Goal: Information Seeking & Learning: Understand process/instructions

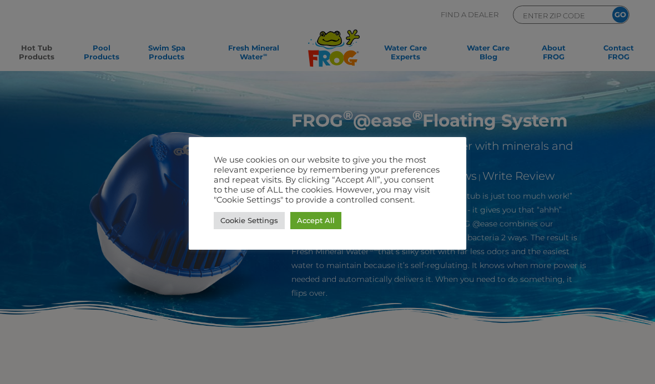
click at [317, 214] on link "Accept All" at bounding box center [315, 220] width 51 height 17
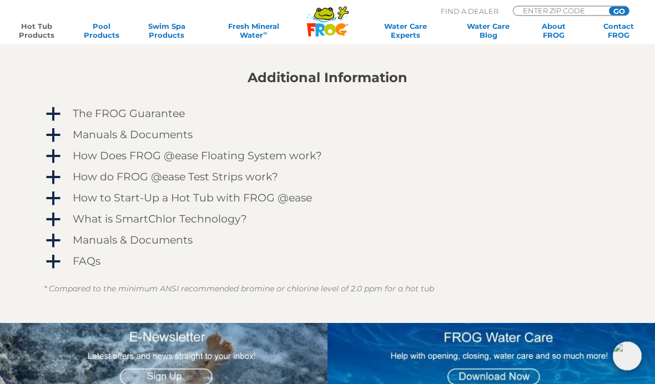
scroll to position [913, 0]
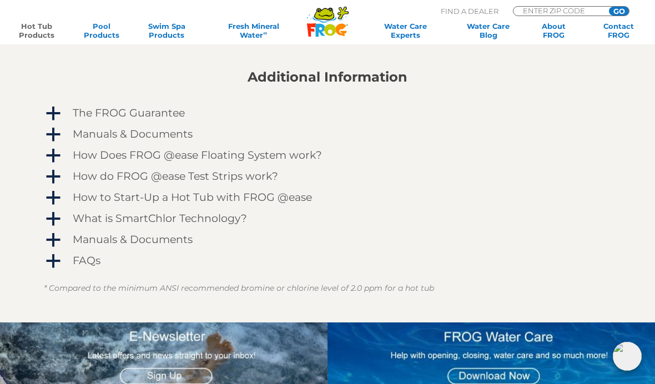
click at [52, 178] on span "a" at bounding box center [53, 177] width 17 height 17
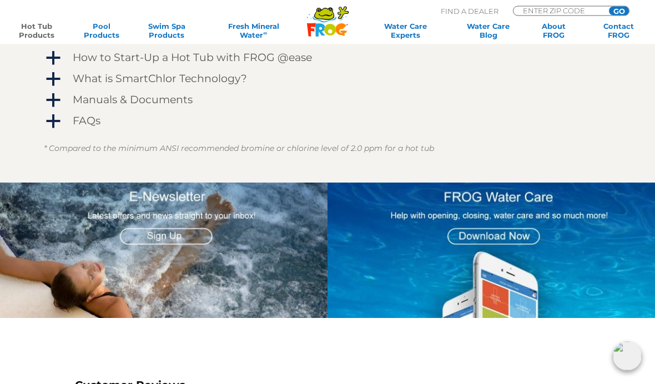
scroll to position [1332, 0]
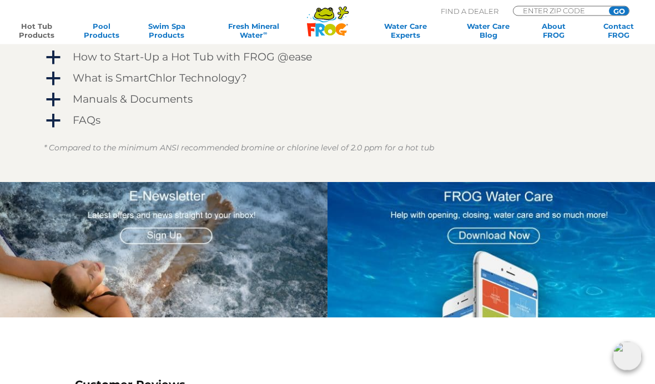
click at [508, 279] on img at bounding box center [490, 250] width 327 height 135
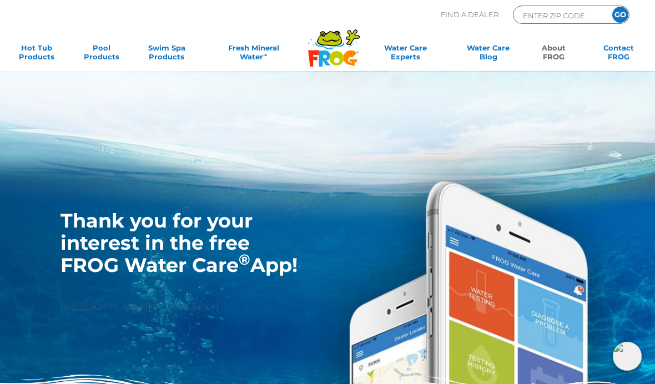
click at [94, 240] on h1 "Thank you for your interest in the free FROG Water Care ® App!" at bounding box center [179, 243] width 239 height 67
click at [110, 220] on h1 "Thank you for your interest in the free FROG Water Care ® App!" at bounding box center [179, 243] width 239 height 67
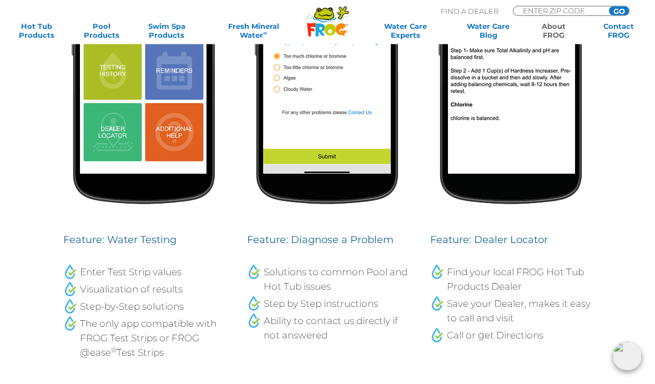
scroll to position [555, 0]
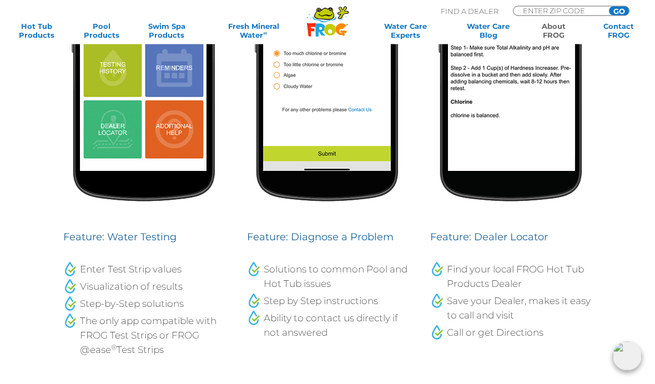
click at [532, 199] on div at bounding box center [510, 71] width 161 height 305
click at [82, 230] on h4 "Feature: Water Testing" at bounding box center [143, 238] width 161 height 16
click at [72, 230] on h4 "Feature: Water Testing" at bounding box center [143, 238] width 161 height 16
click at [59, 271] on div "Feature: Water Testing Enter Test Strip values Visualization of results Step-by…" at bounding box center [144, 138] width 184 height 494
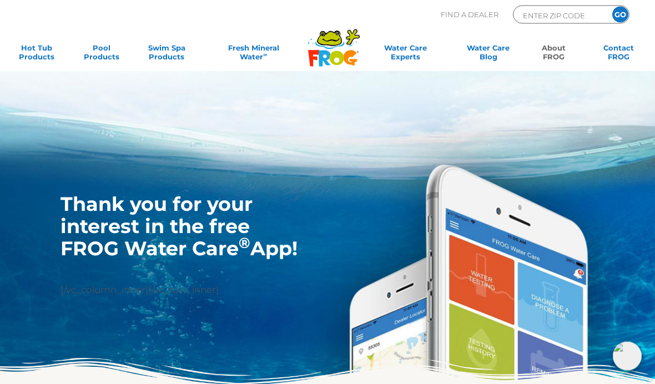
scroll to position [0, 0]
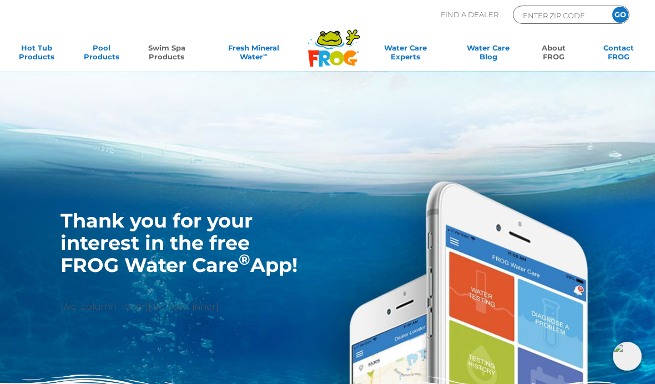
click at [143, 57] on link "Swim Spa Products" at bounding box center [166, 54] width 50 height 22
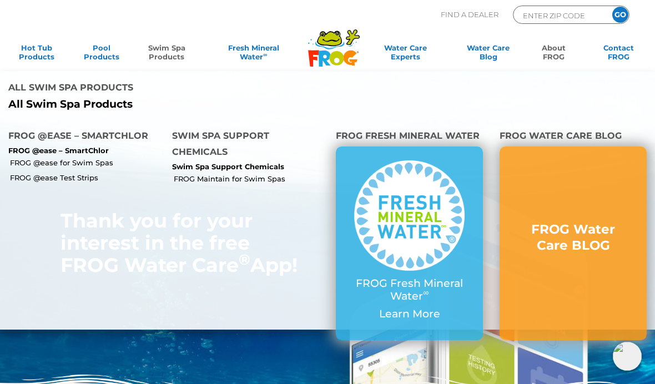
scroll to position [20, 0]
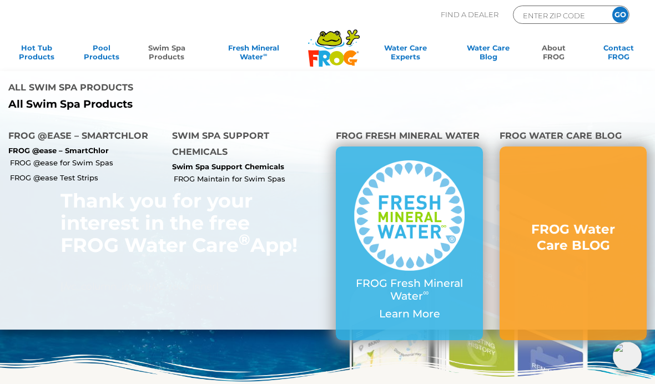
click at [118, 179] on link "FROG @ease Test Strips" at bounding box center [87, 178] width 154 height 10
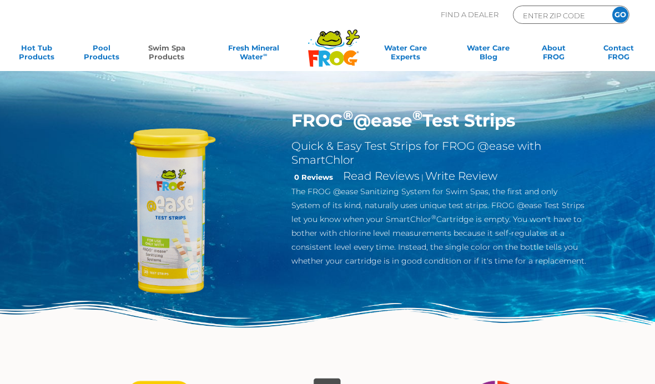
click at [134, 203] on img at bounding box center [172, 213] width 206 height 206
click at [146, 200] on img at bounding box center [172, 213] width 206 height 206
click at [147, 197] on img at bounding box center [172, 213] width 206 height 206
click at [554, 79] on div "FROG ® @ease ® Test Strips Quick & Easy Test Strips for FROG @ease with SmartCh…" at bounding box center [327, 186] width 655 height 372
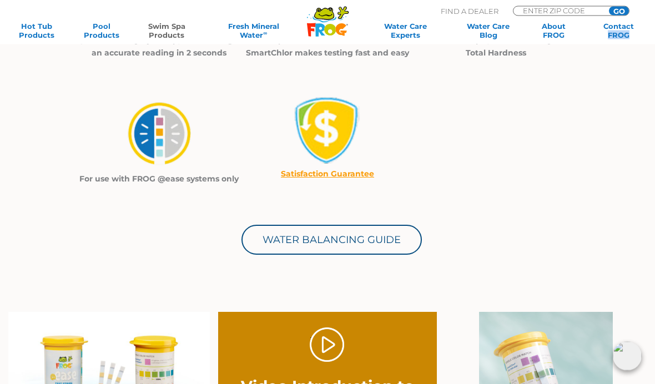
scroll to position [421, 0]
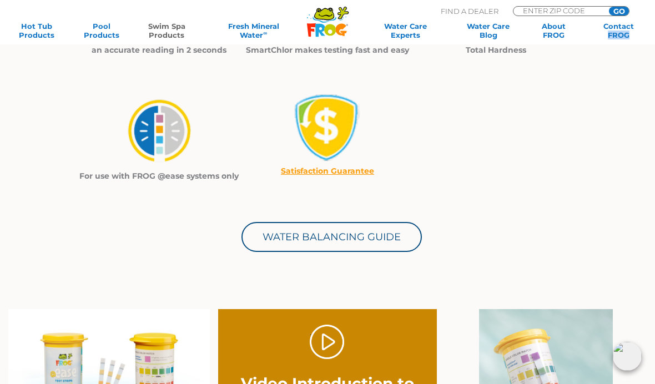
click at [123, 227] on div "Water Balancing Guide" at bounding box center [327, 217] width 550 height 69
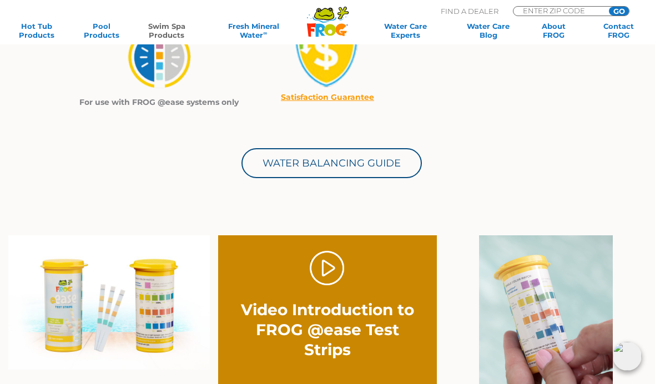
scroll to position [495, 0]
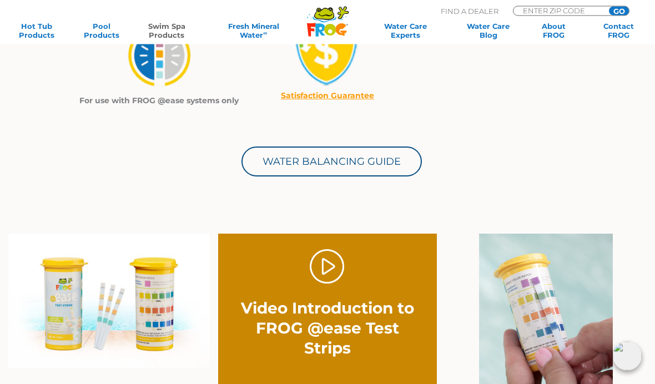
click at [303, 184] on section "Quick and easy – just dip, shake and get an accurate reading in 2 seconds A sim…" at bounding box center [327, 55] width 550 height 357
click at [294, 171] on link "Water Balancing Guide" at bounding box center [331, 162] width 180 height 30
click at [293, 147] on link "Water Balancing Guide" at bounding box center [331, 162] width 180 height 30
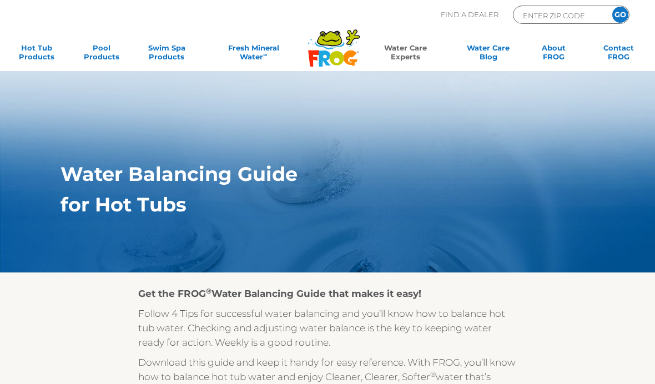
click at [45, 211] on div "Water Balancing Guide for Hot Tubs" at bounding box center [327, 195] width 567 height 64
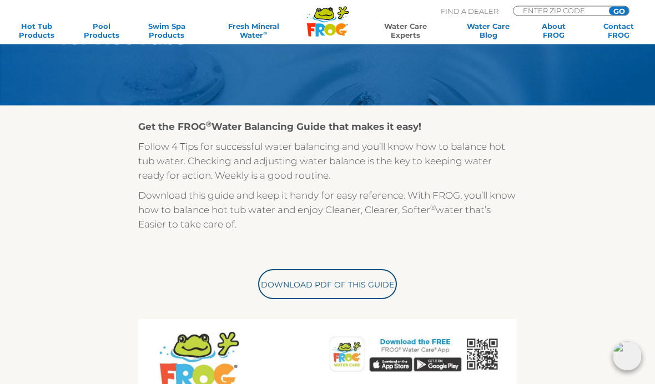
scroll to position [167, 0]
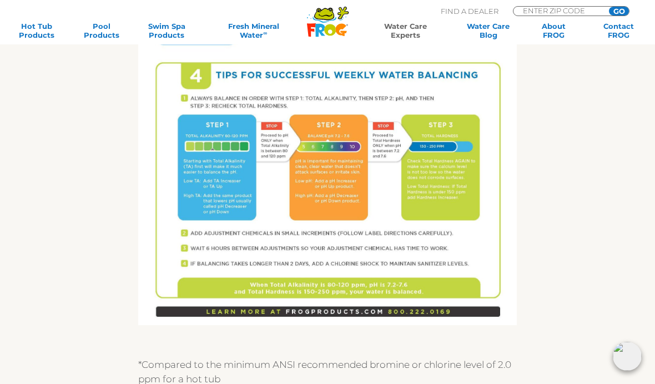
scroll to position [649, 0]
